Goal: Ask a question

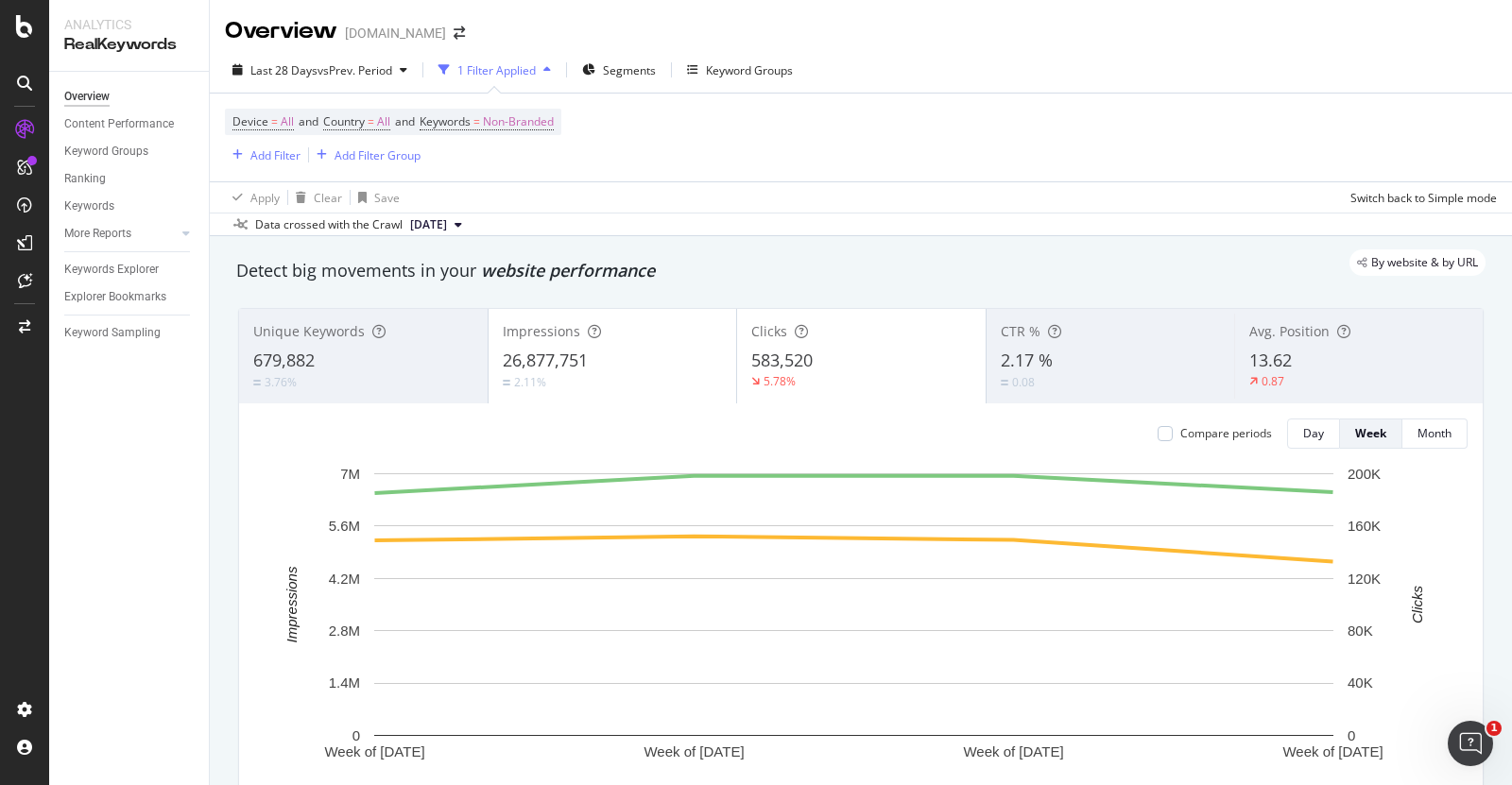
click at [23, 79] on icon at bounding box center [25, 83] width 15 height 15
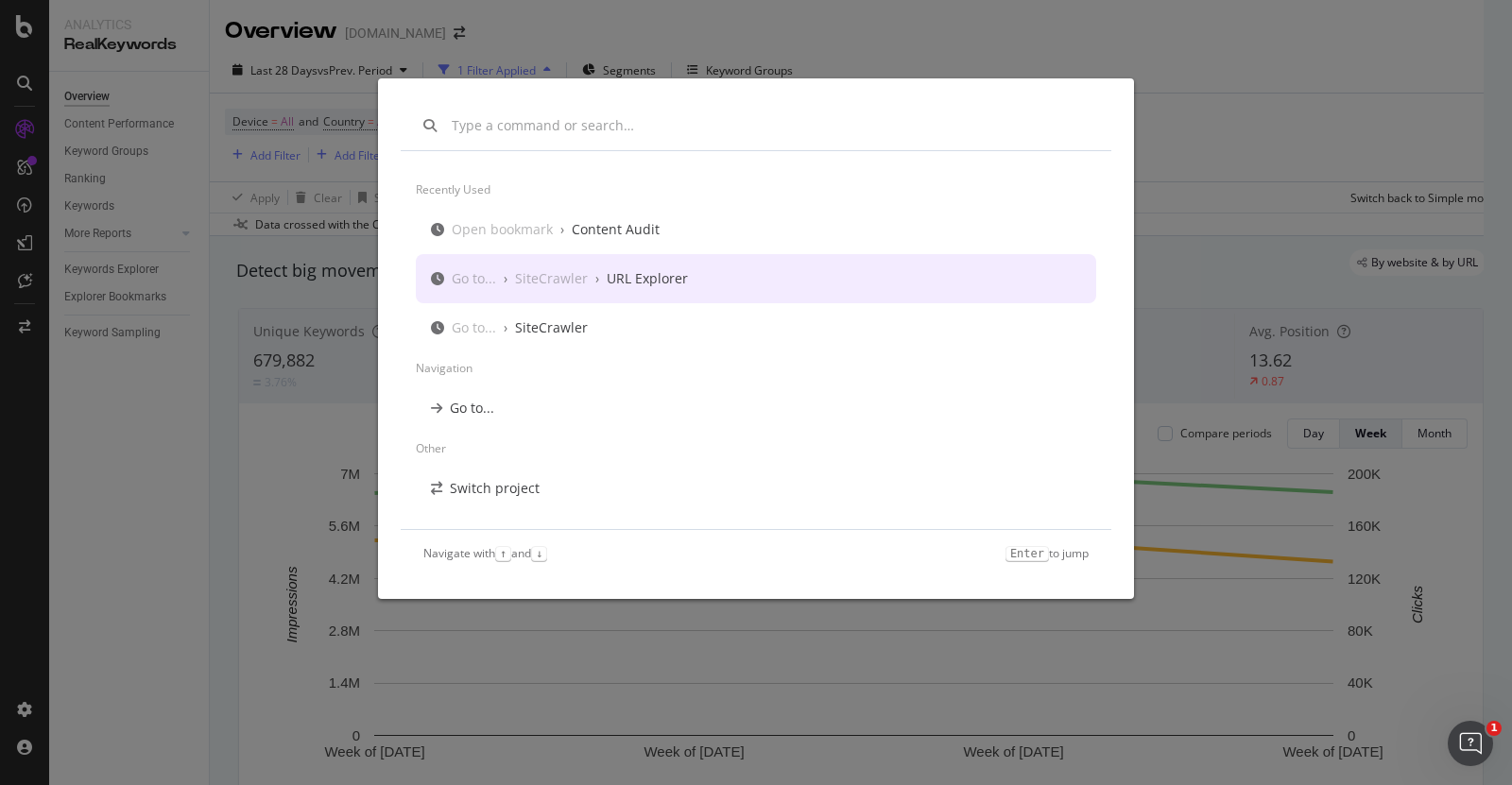
click at [217, 458] on div "Recently used Open bookmark › Content Audit Go to... › SiteCrawler › URL Explor…" at bounding box center [756, 392] width 1512 height 785
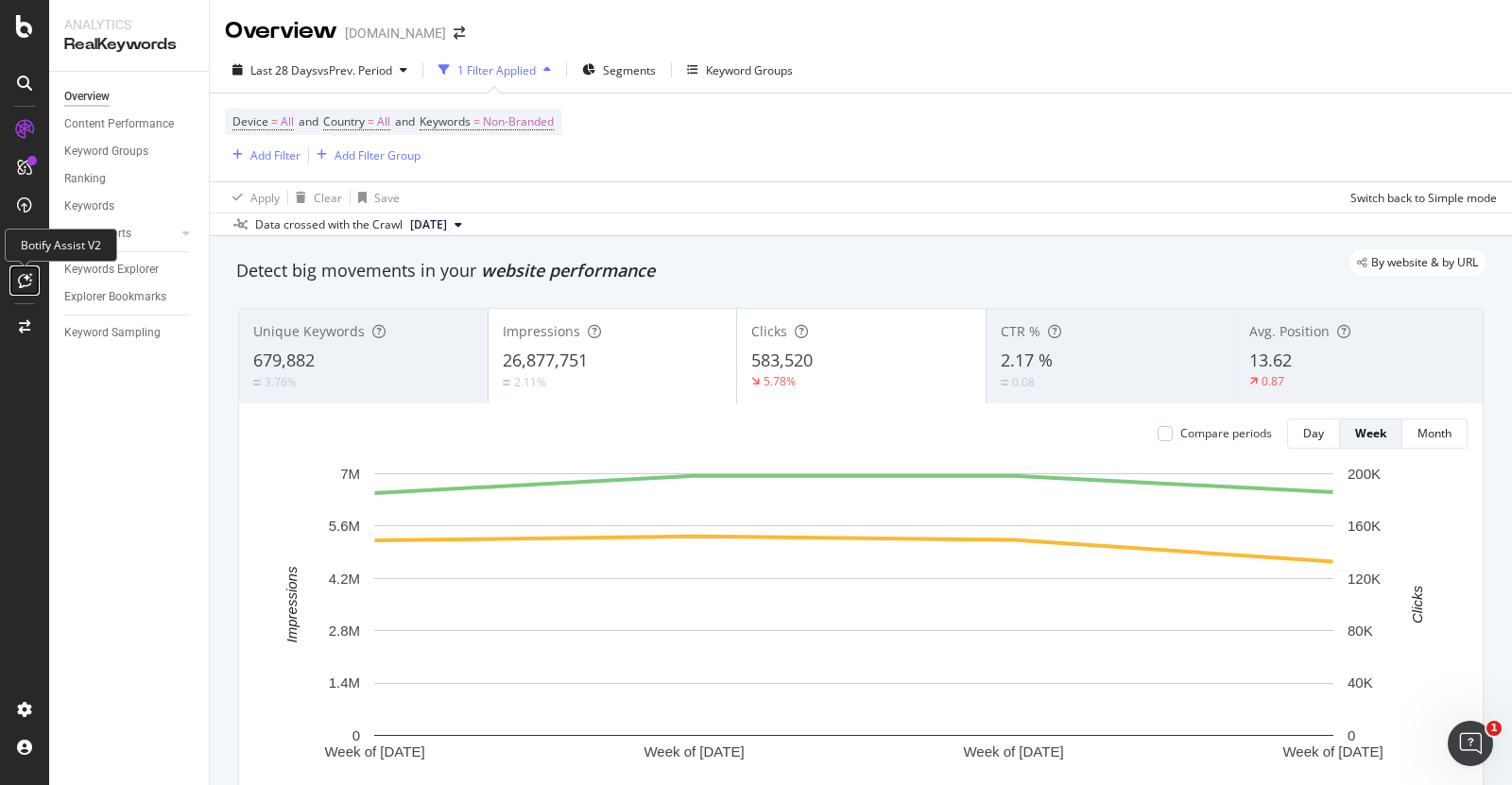
click at [26, 284] on icon at bounding box center [25, 280] width 14 height 15
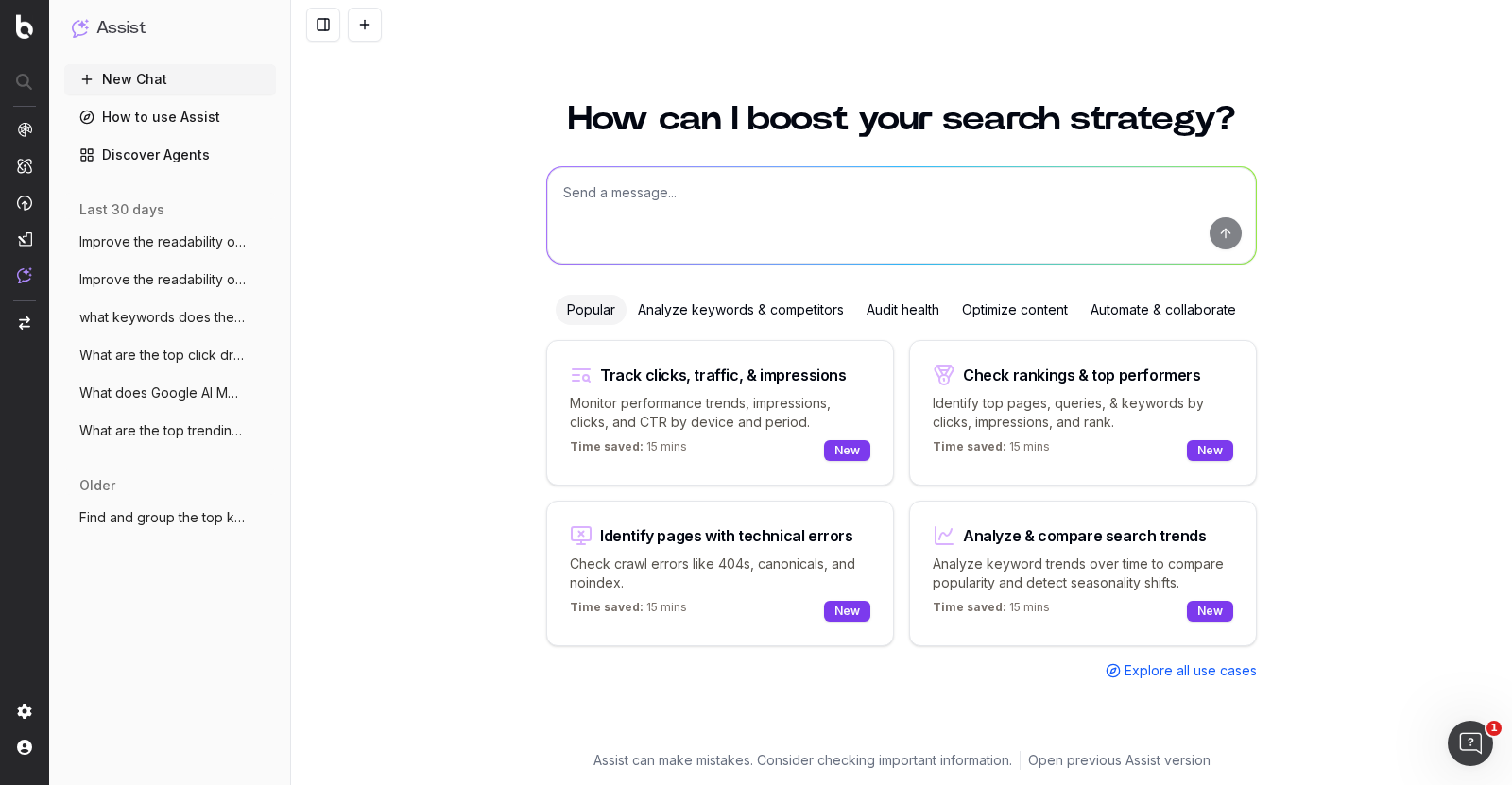
click at [804, 604] on div "Time saved: 15 mins New" at bounding box center [720, 612] width 301 height 23
type textarea "List all URLs with 404 status code from the latest crawl."
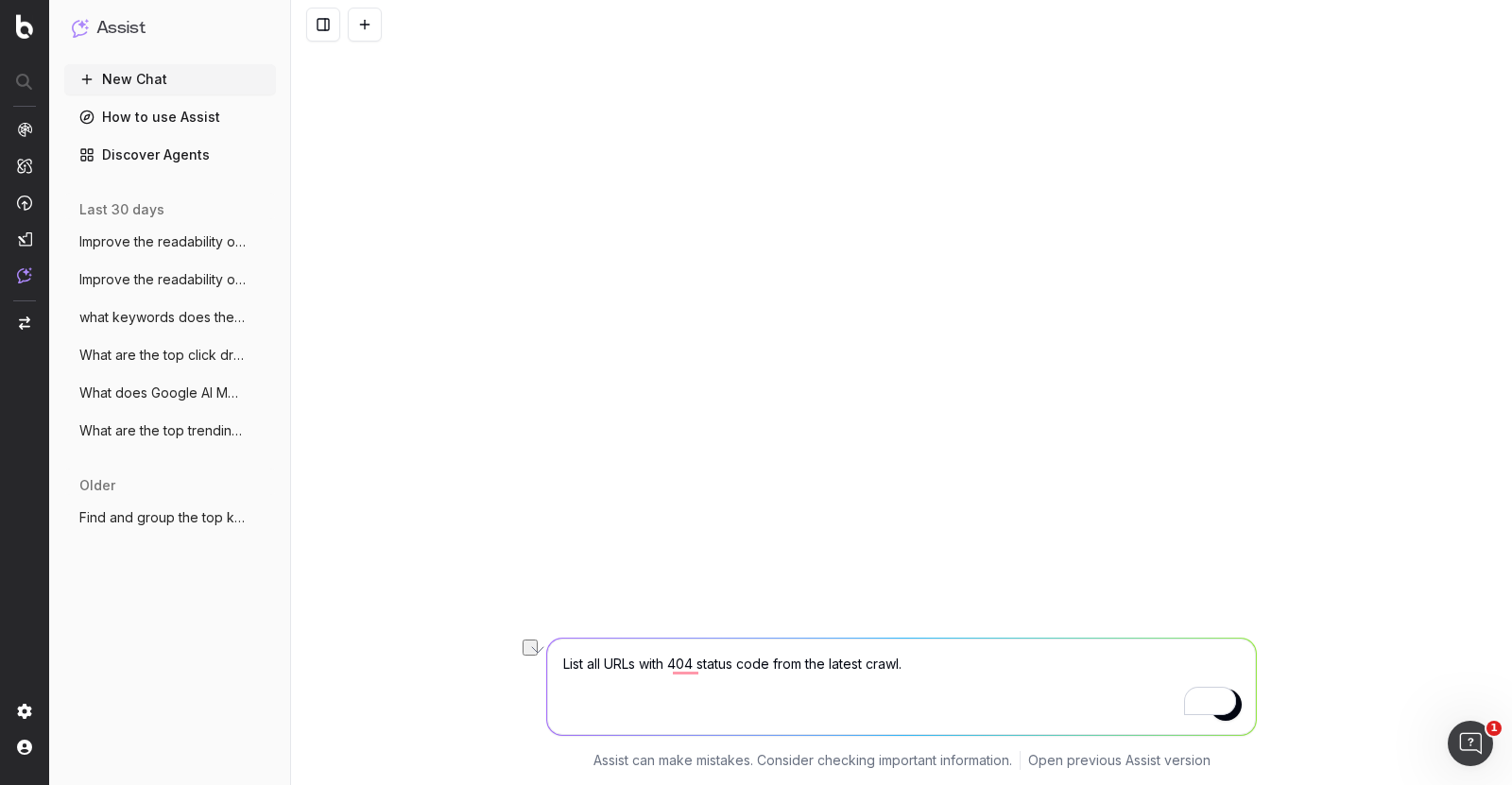
drag, startPoint x: 935, startPoint y: 668, endPoint x: 554, endPoint y: 684, distance: 381.3
click at [554, 684] on textarea "List all URLs with 404 status code from the latest crawl." at bounding box center [901, 687] width 708 height 96
click at [124, 152] on link "Discover Agents" at bounding box center [171, 154] width 212 height 30
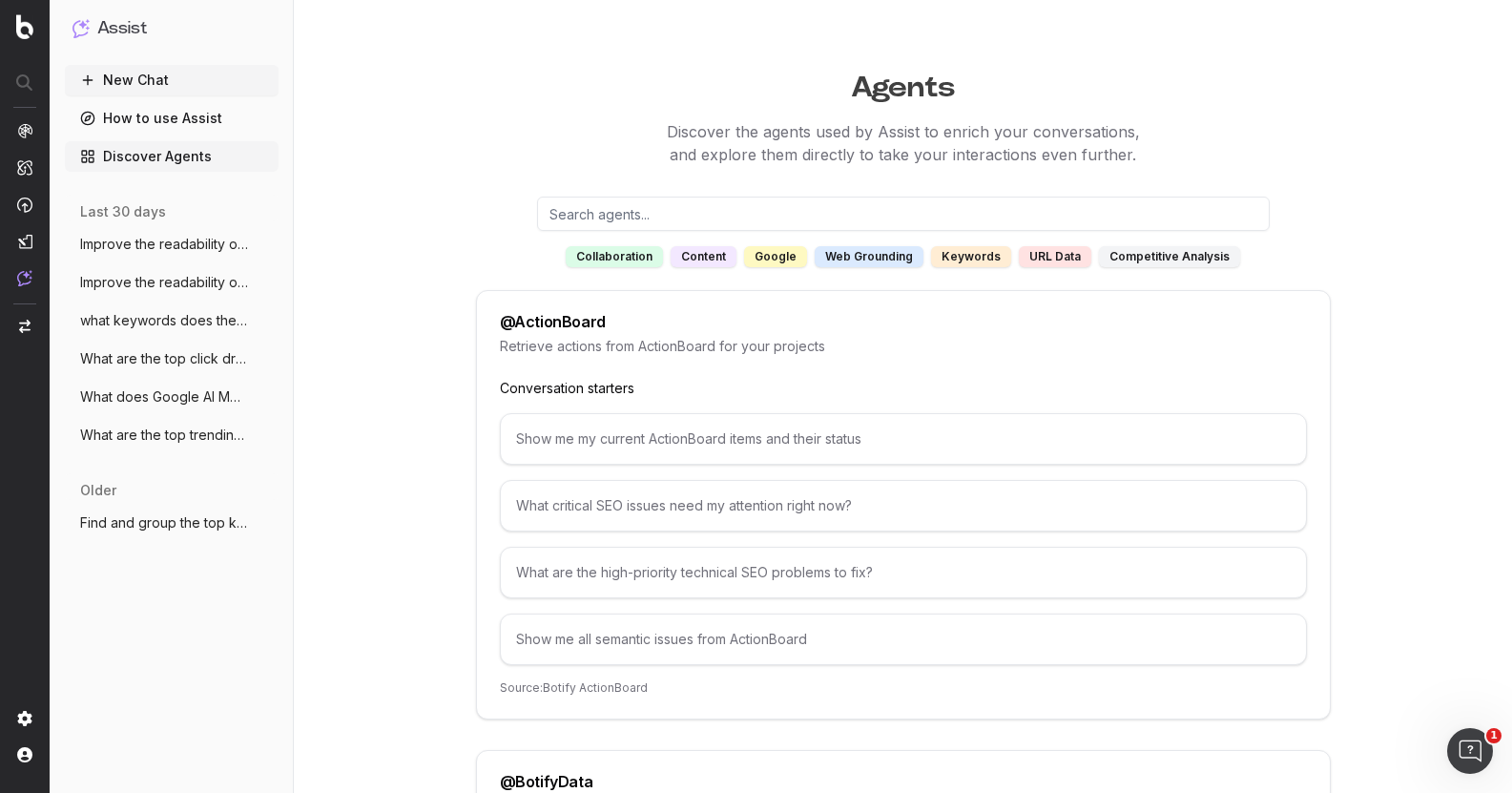
click at [881, 257] on div "web grounding" at bounding box center [869, 257] width 109 height 21
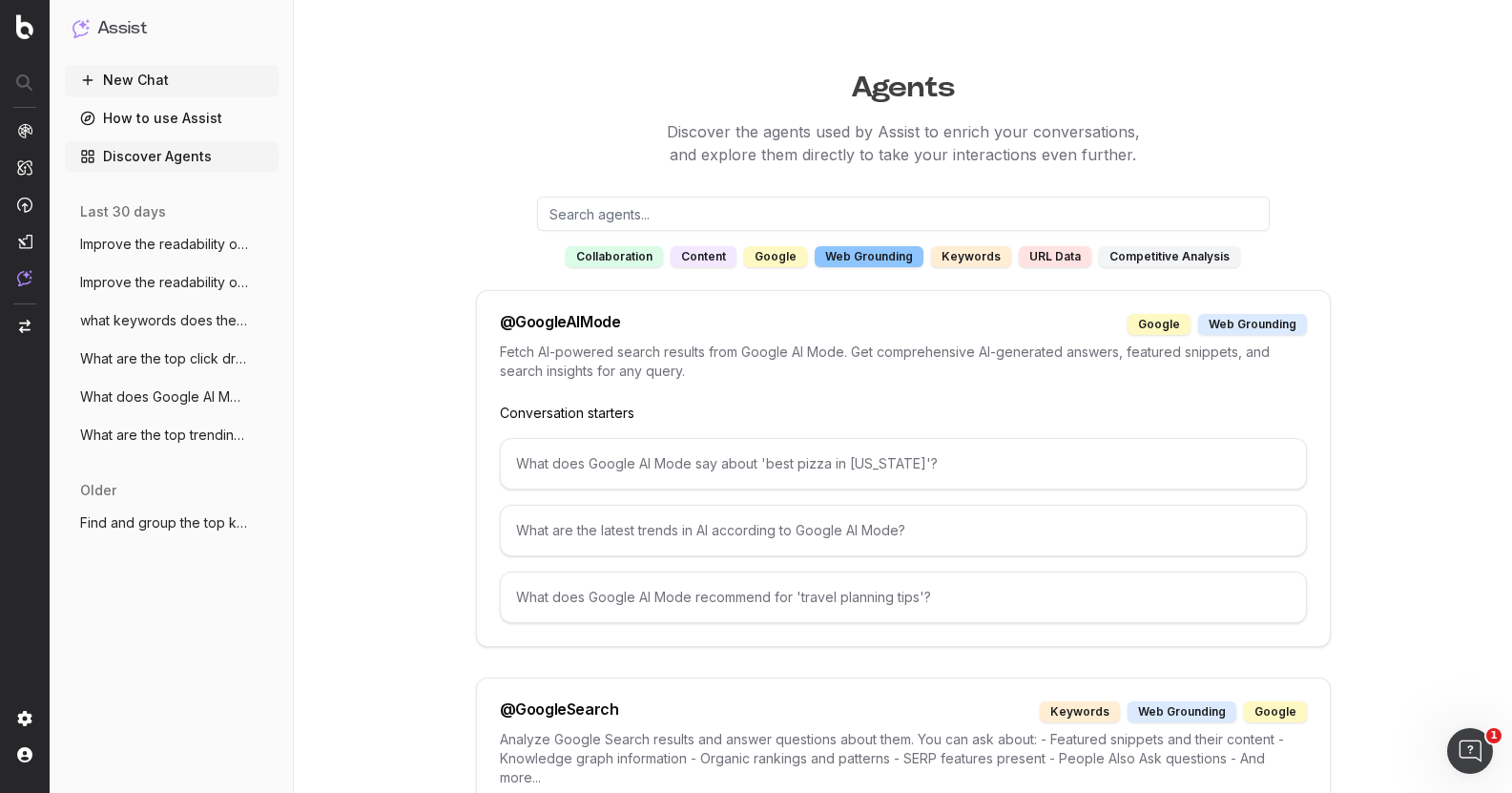
click at [811, 467] on div "What does Google AI Mode say about 'best pizza in [US_STATE]'?" at bounding box center [904, 463] width 808 height 52
click at [1034, 259] on div "URL data" at bounding box center [1055, 257] width 73 height 21
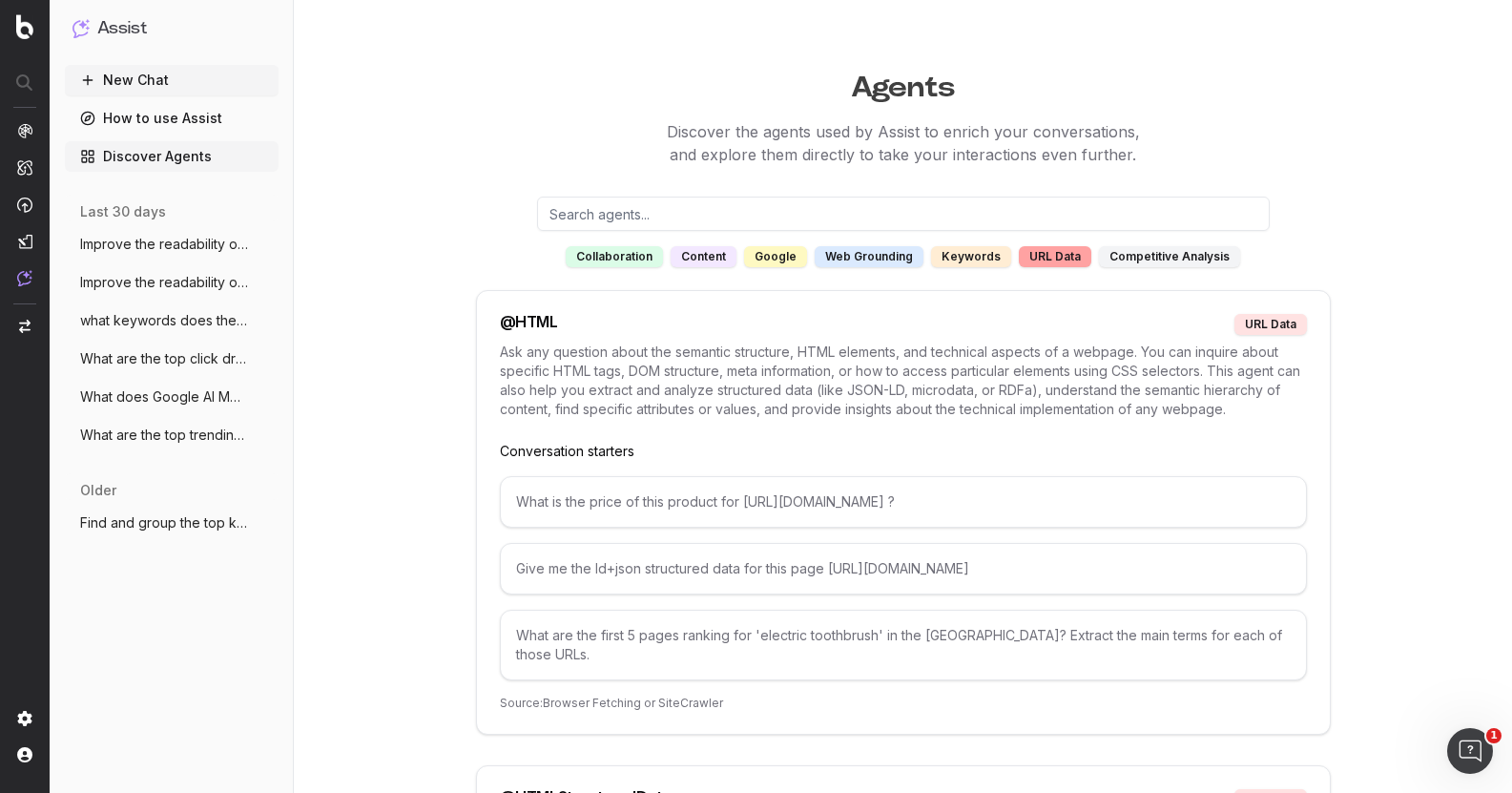
scroll to position [222, 0]
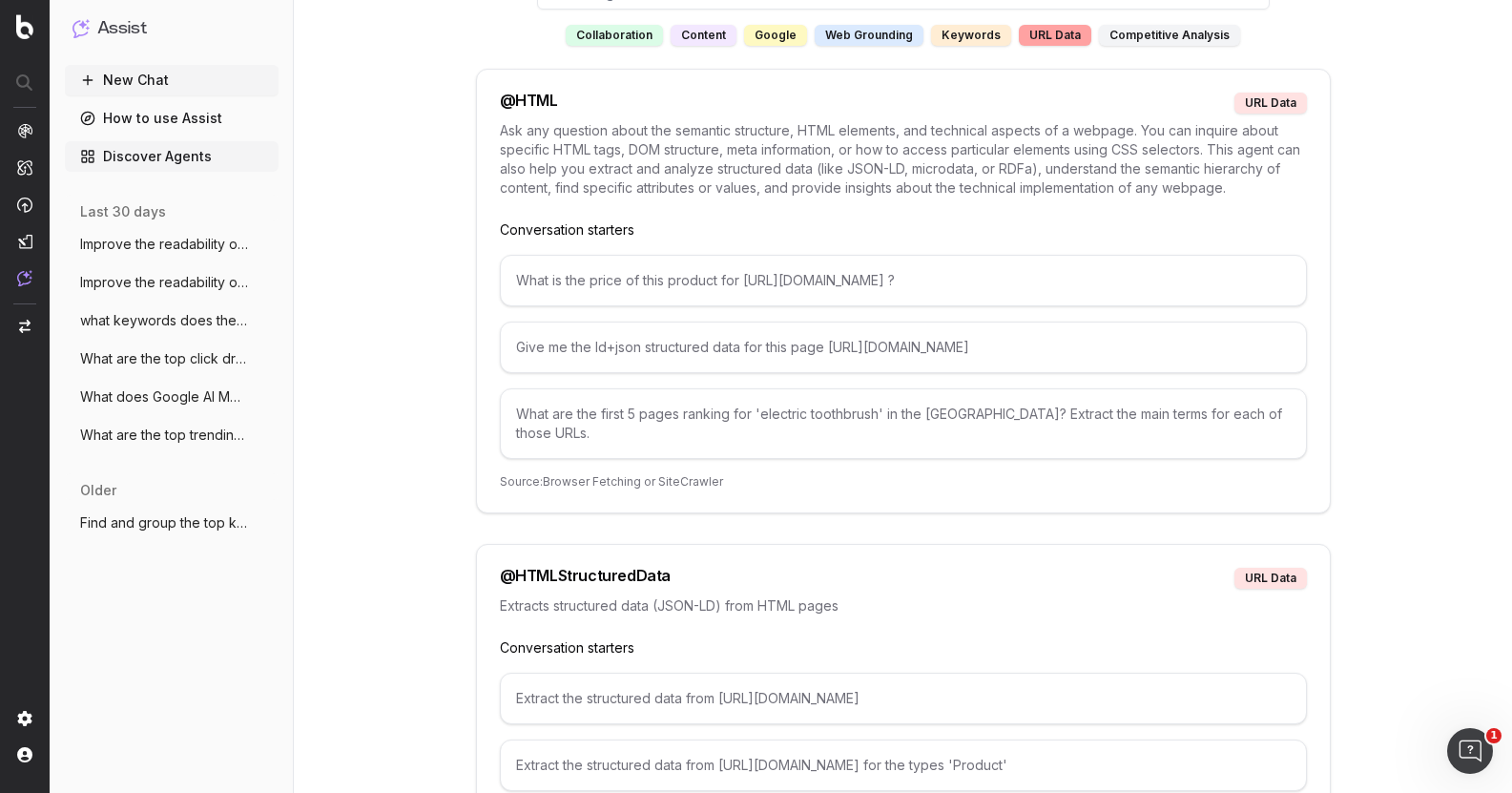
click at [532, 108] on div "@ HTML" at bounding box center [529, 103] width 58 height 21
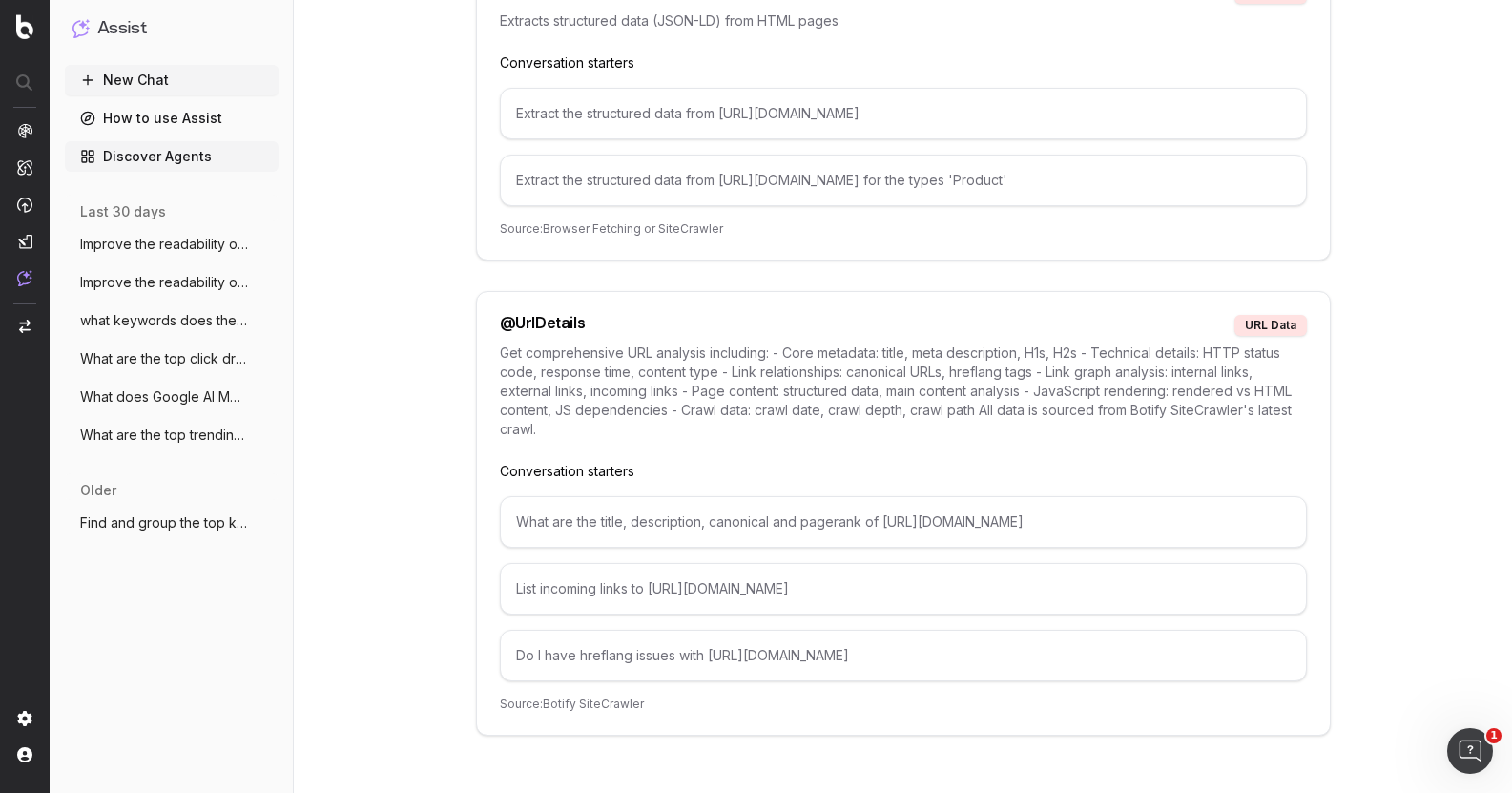
scroll to position [805, 0]
click at [203, 90] on button "New Chat" at bounding box center [172, 80] width 214 height 30
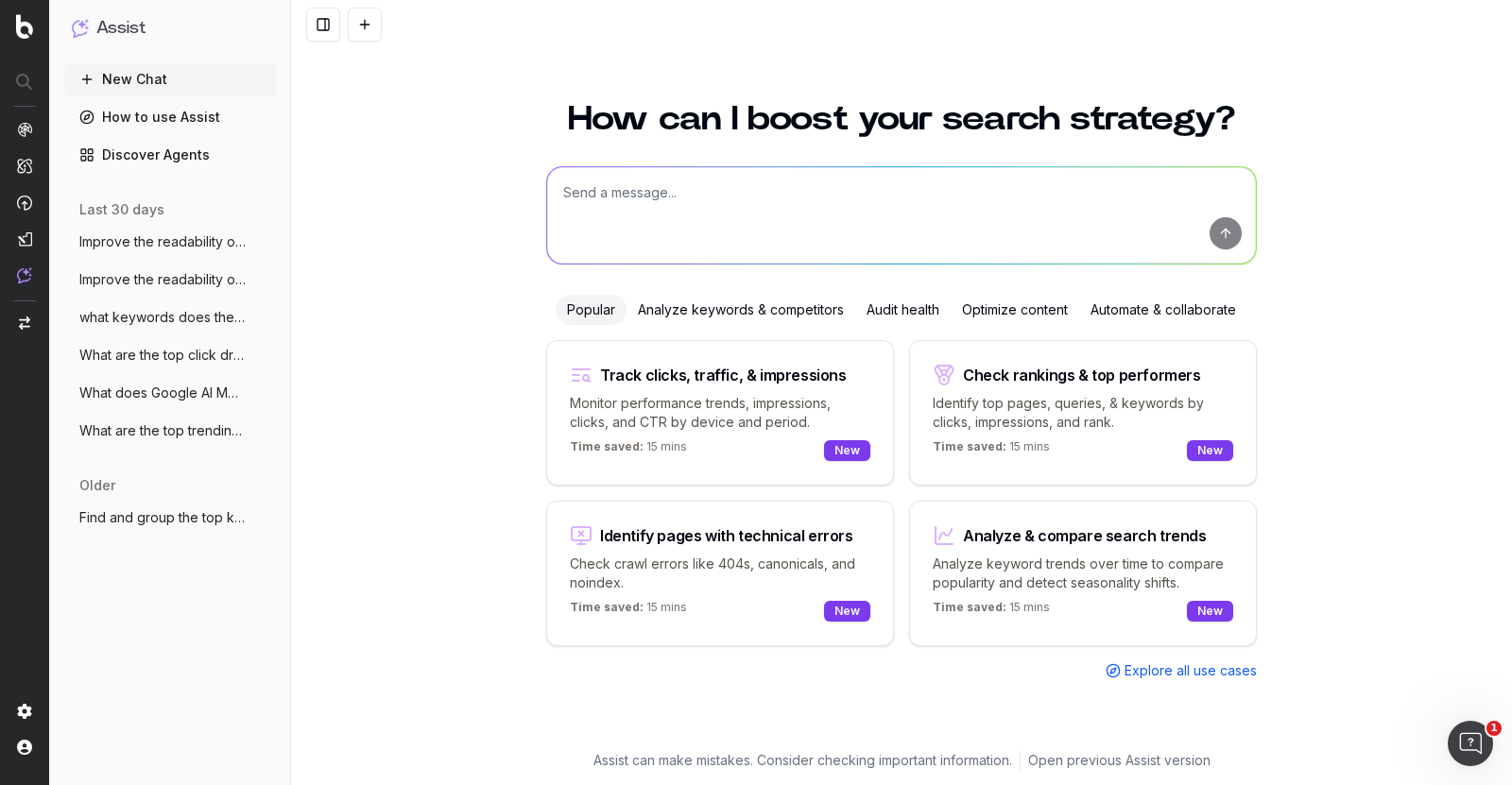
click at [625, 207] on textarea at bounding box center [901, 216] width 708 height 96
paste textarea "Run Google URL Inspection for"
paste textarea "[URL][DOMAIN_NAME]"
type textarea "Run Google URL Inspection for [URL][DOMAIN_NAME]"
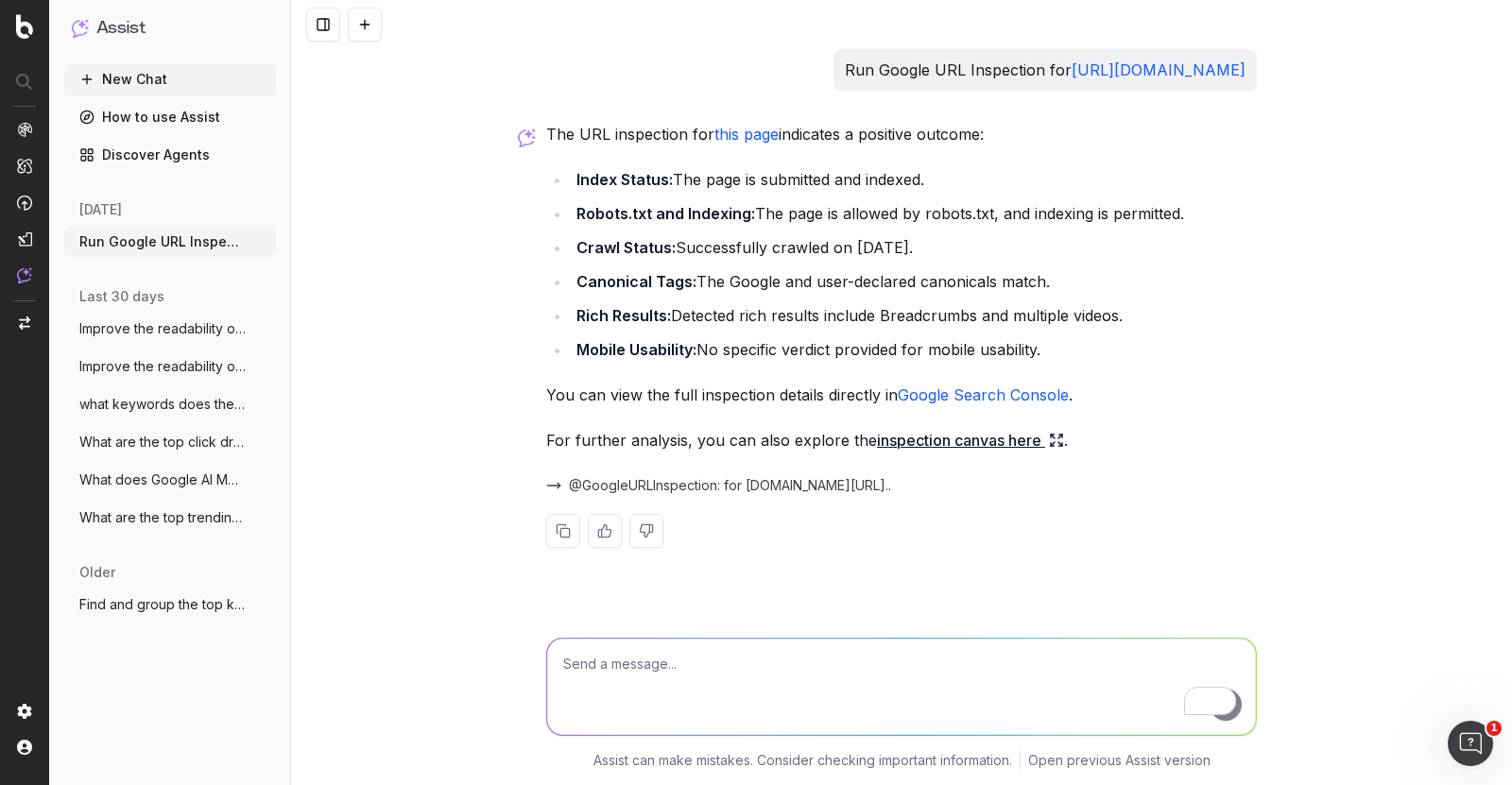
click at [1051, 438] on icon at bounding box center [1052, 436] width 4 height 4
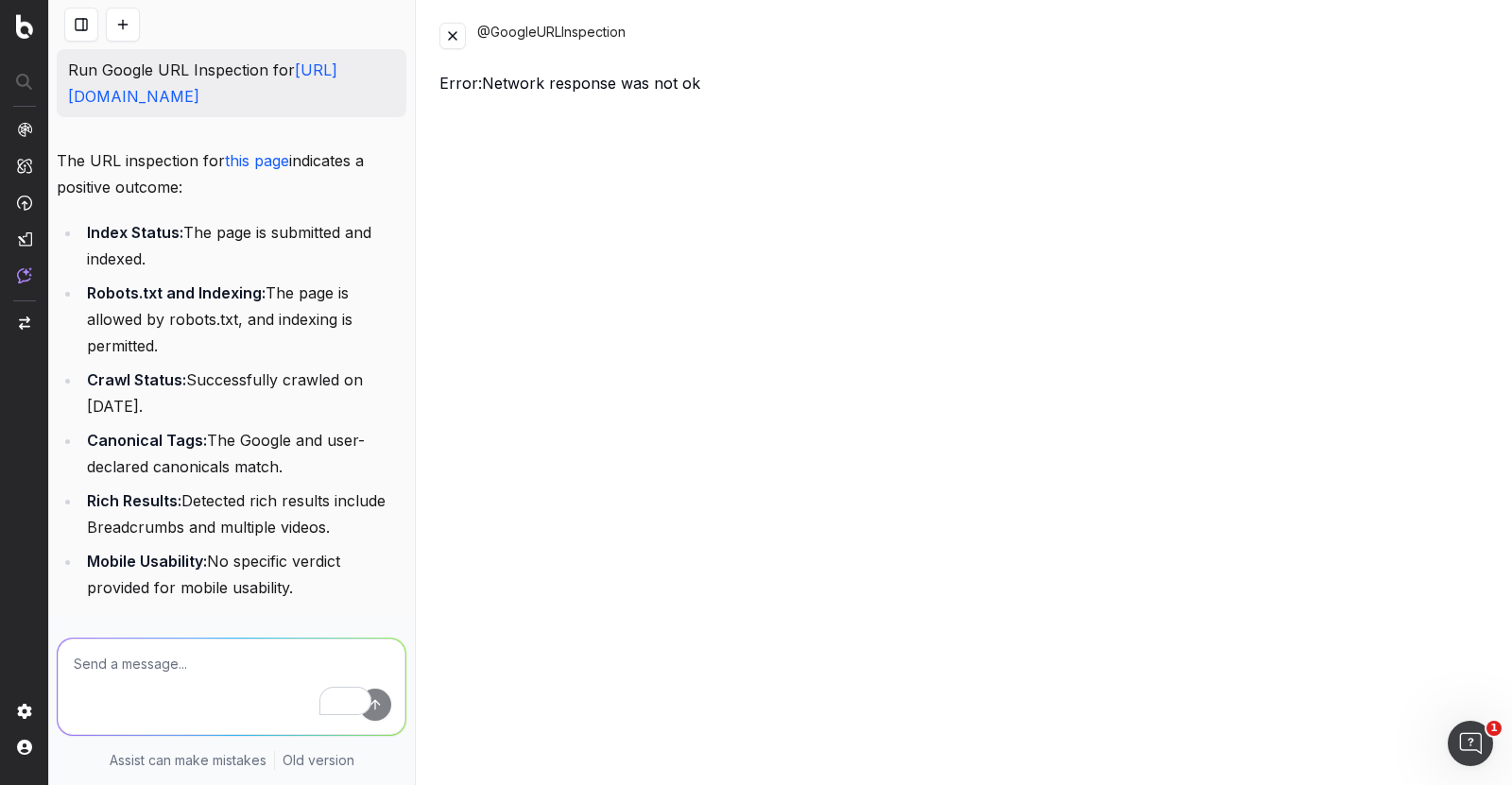
click at [449, 28] on button at bounding box center [452, 36] width 26 height 26
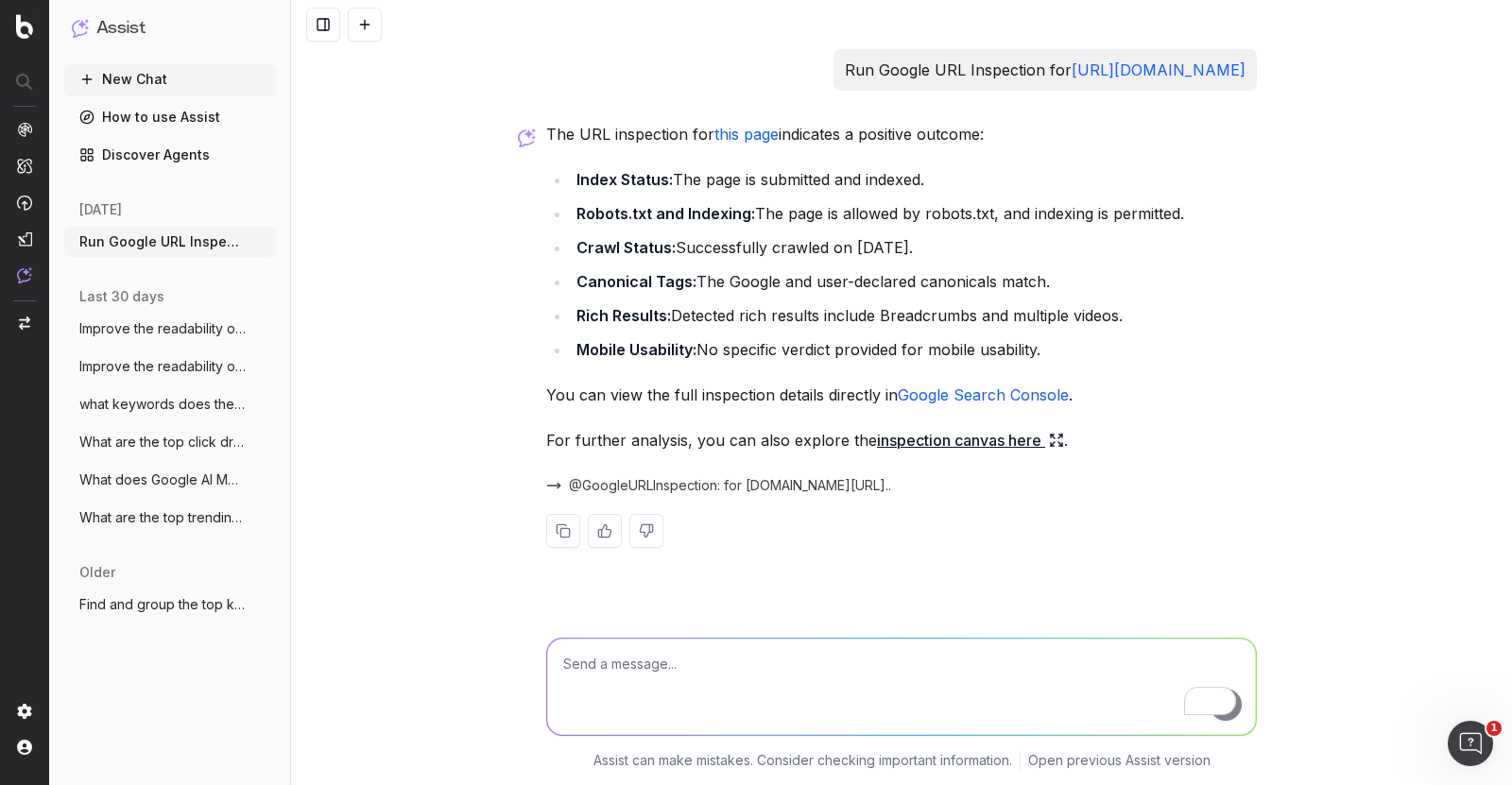
click at [587, 650] on textarea "To enrich screen reader interactions, please activate Accessibility in Grammarl…" at bounding box center [901, 687] width 708 height 96
click at [1307, 555] on div "Run Google URL Inspection for [URL][DOMAIN_NAME] The URL inspection for this pa…" at bounding box center [901, 392] width 1221 height 785
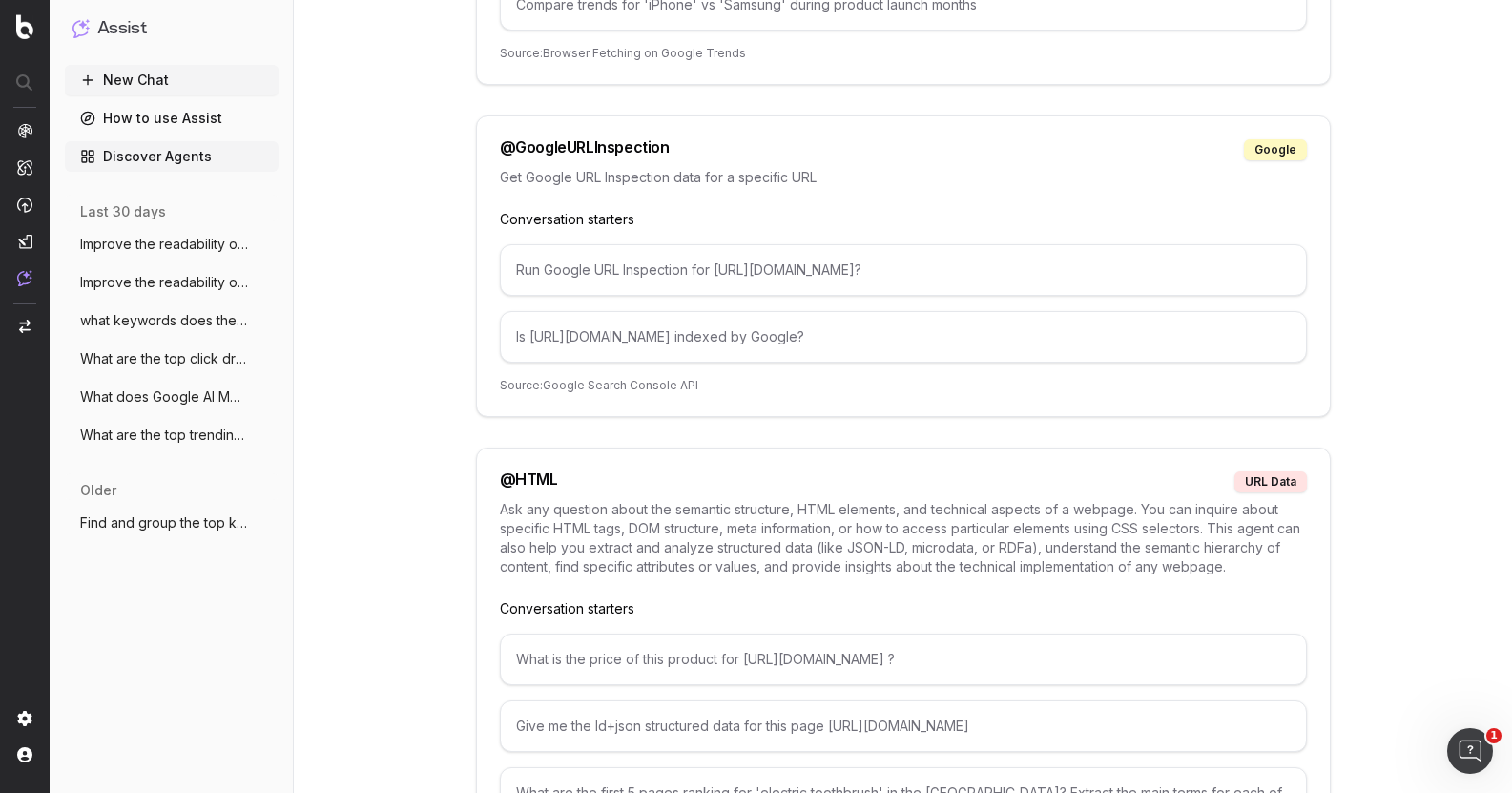
scroll to position [3688, 0]
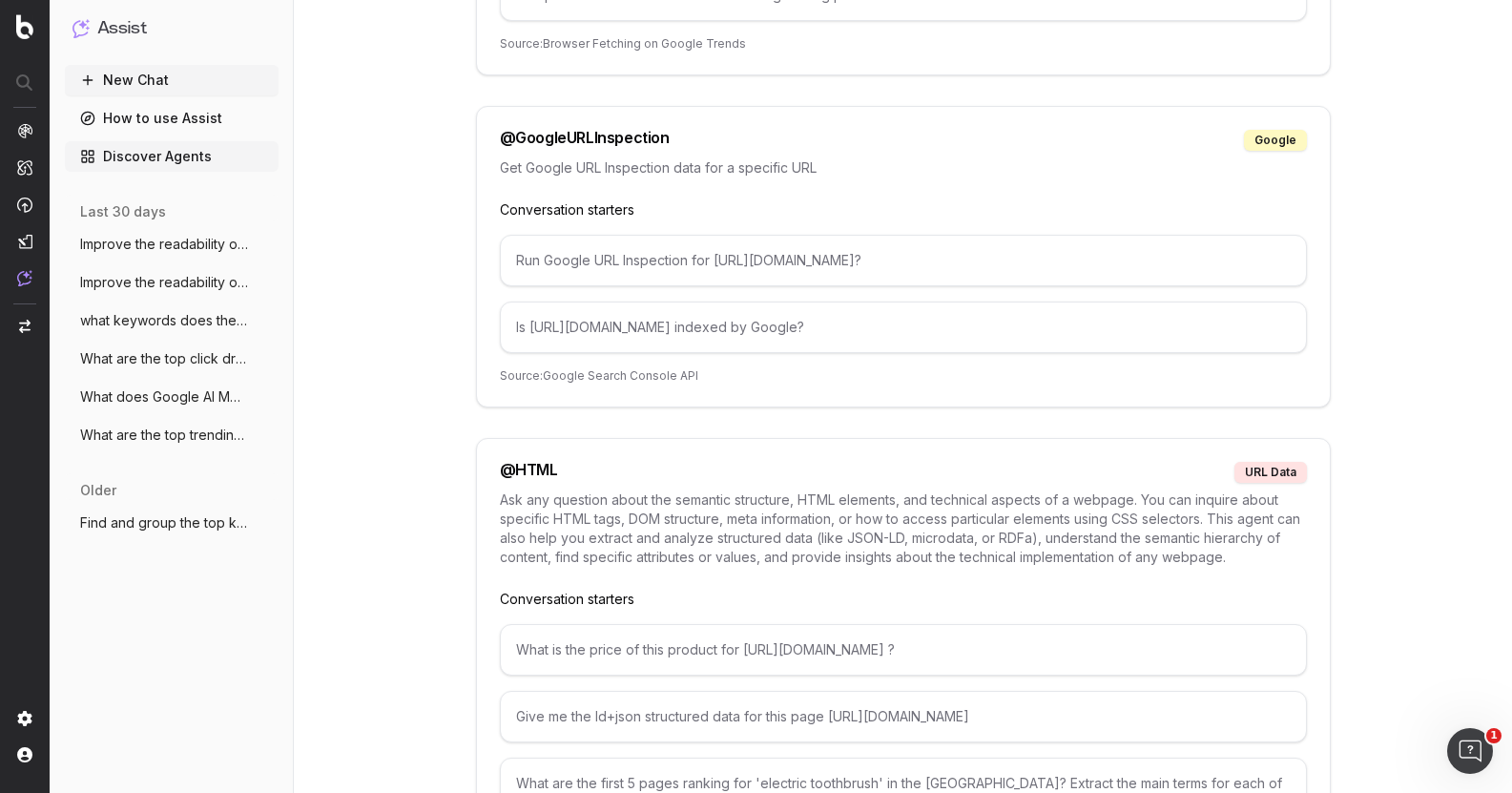
drag, startPoint x: 1017, startPoint y: 269, endPoint x: 679, endPoint y: 289, distance: 338.6
click at [679, 289] on div "Run Google URL Inspection for https://www.example.org/p/5866-toothbrush? Is htt…" at bounding box center [904, 294] width 808 height 119
click at [681, 289] on div "Run Google URL Inspection for https://www.example.org/p/5866-toothbrush? Is htt…" at bounding box center [904, 294] width 808 height 119
drag, startPoint x: 513, startPoint y: 261, endPoint x: 715, endPoint y: 260, distance: 202.0
click at [715, 260] on div "Run Google URL Inspection for [URL][DOMAIN_NAME]?" at bounding box center [904, 260] width 808 height 52
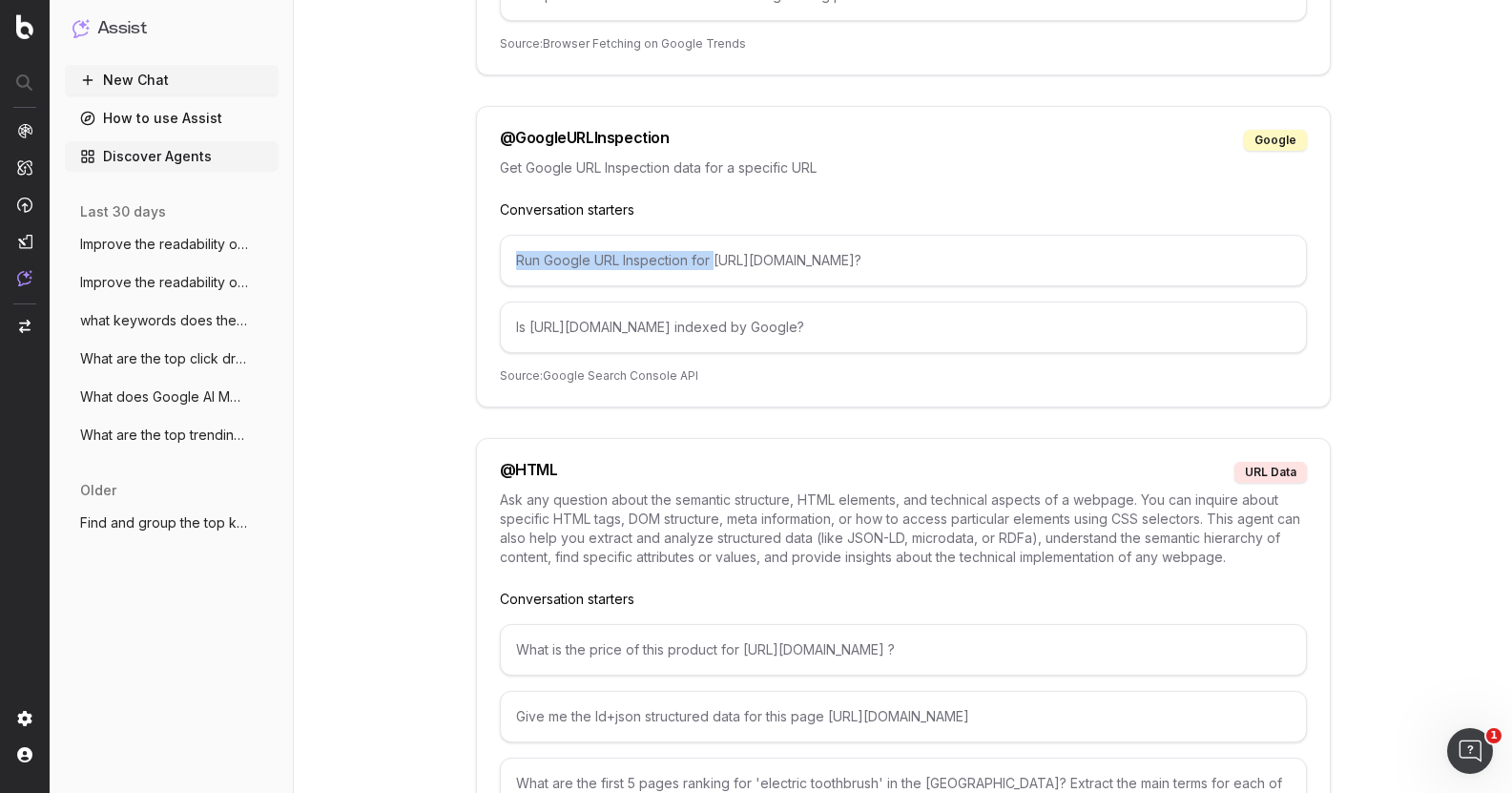
copy div "Run Google URL Inspection for"
